Goal: Find specific page/section: Find specific page/section

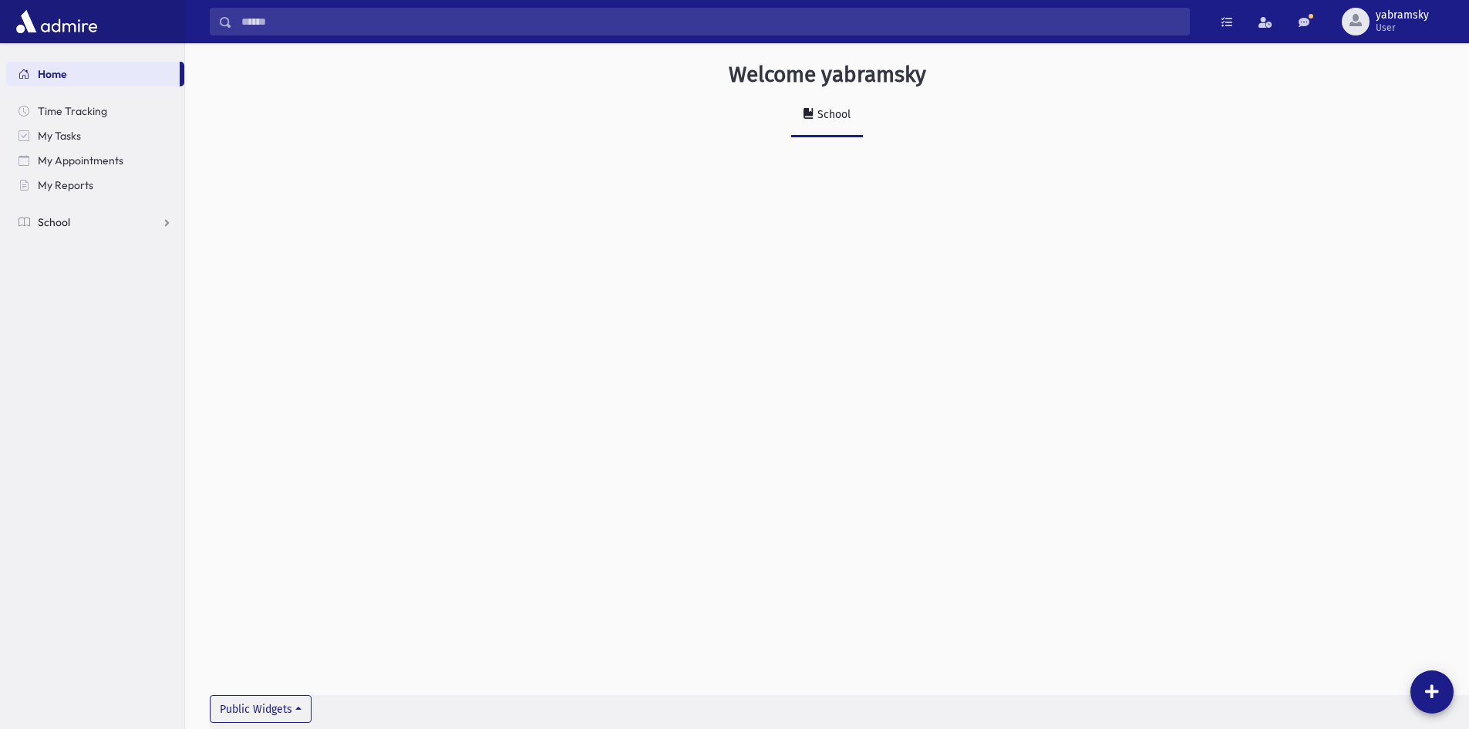
click at [74, 220] on link "School" at bounding box center [95, 222] width 178 height 25
click at [86, 249] on span "Students" at bounding box center [67, 247] width 42 height 14
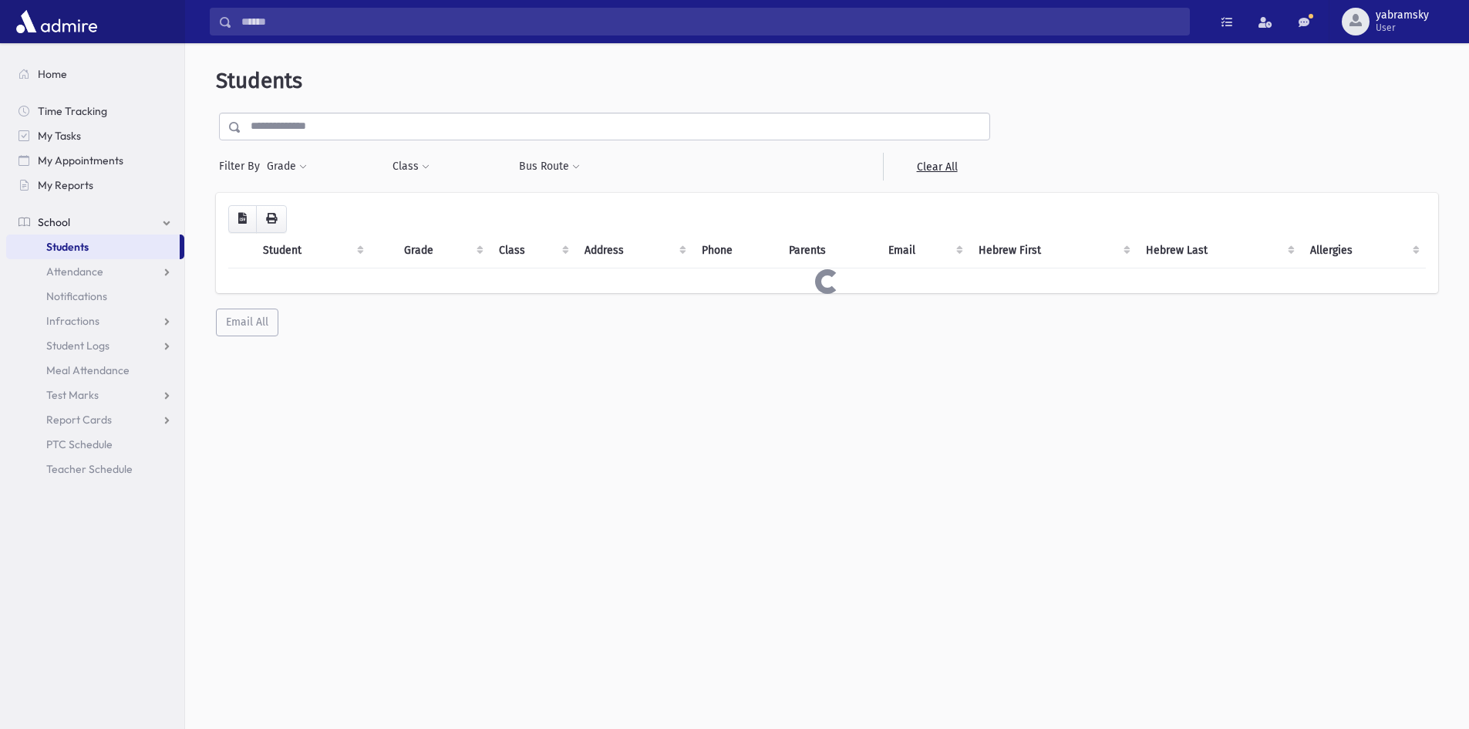
click at [331, 118] on input "text" at bounding box center [615, 127] width 748 height 28
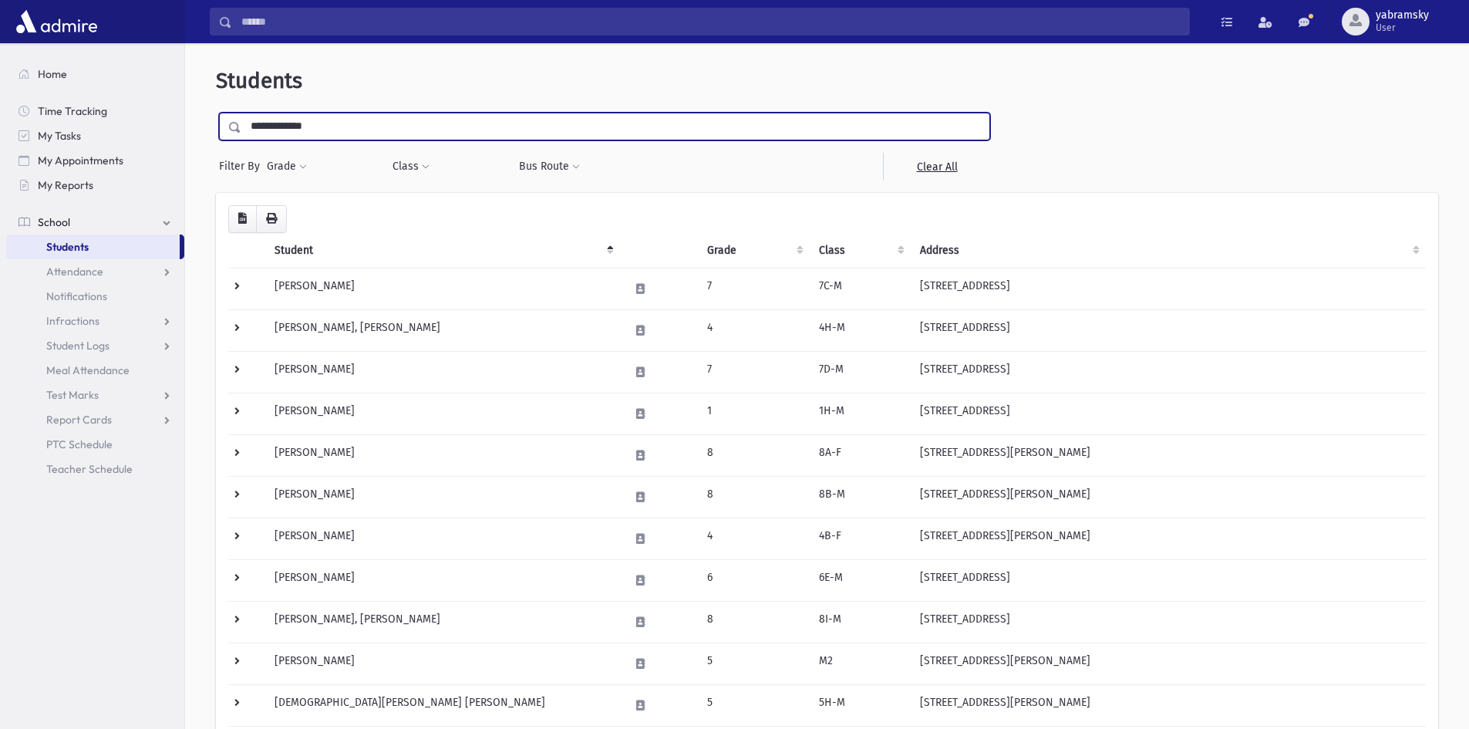
type input "**********"
click at [216, 113] on input "submit" at bounding box center [237, 123] width 43 height 21
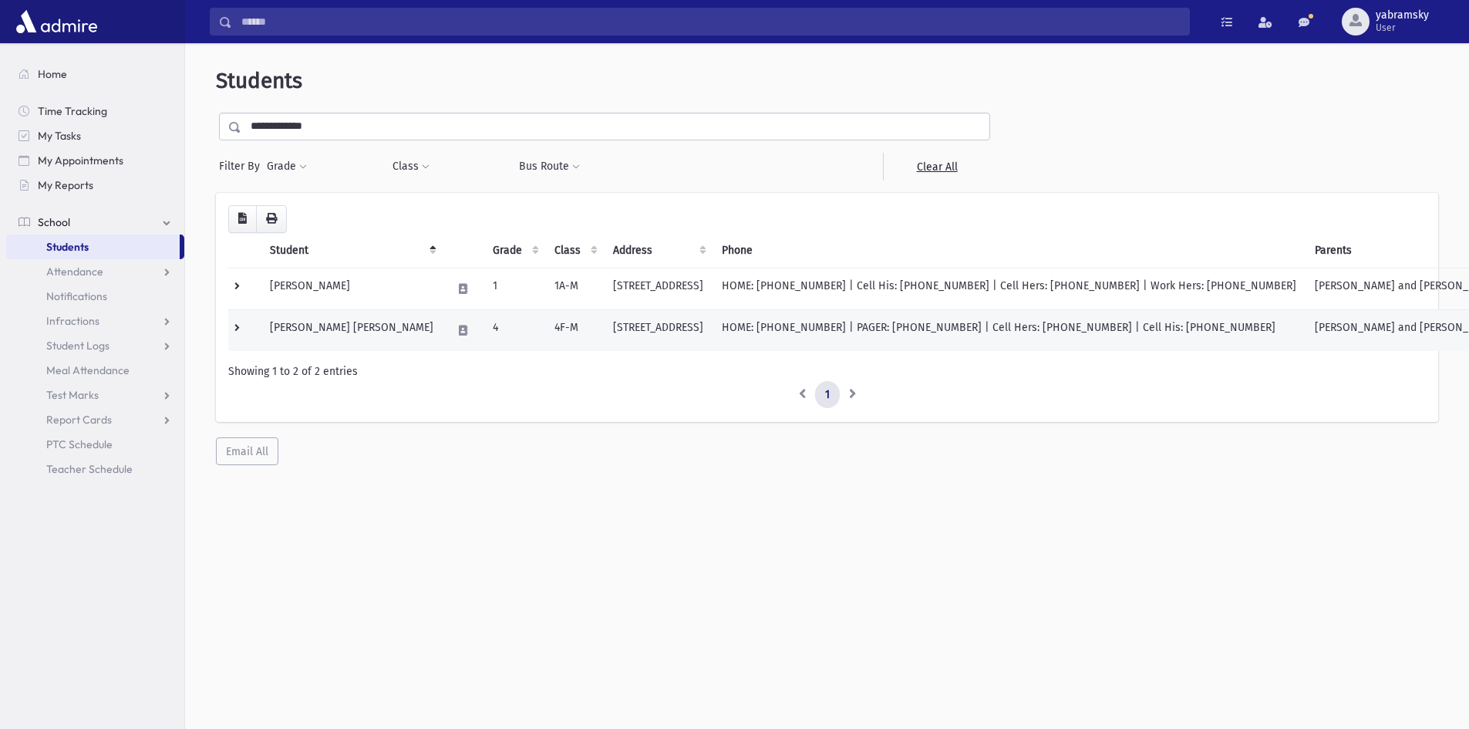
click at [616, 325] on td "20 Kingsfield Dr Lakewood, NJ 08701-3089" at bounding box center [658, 330] width 109 height 42
